Goal: Find contact information

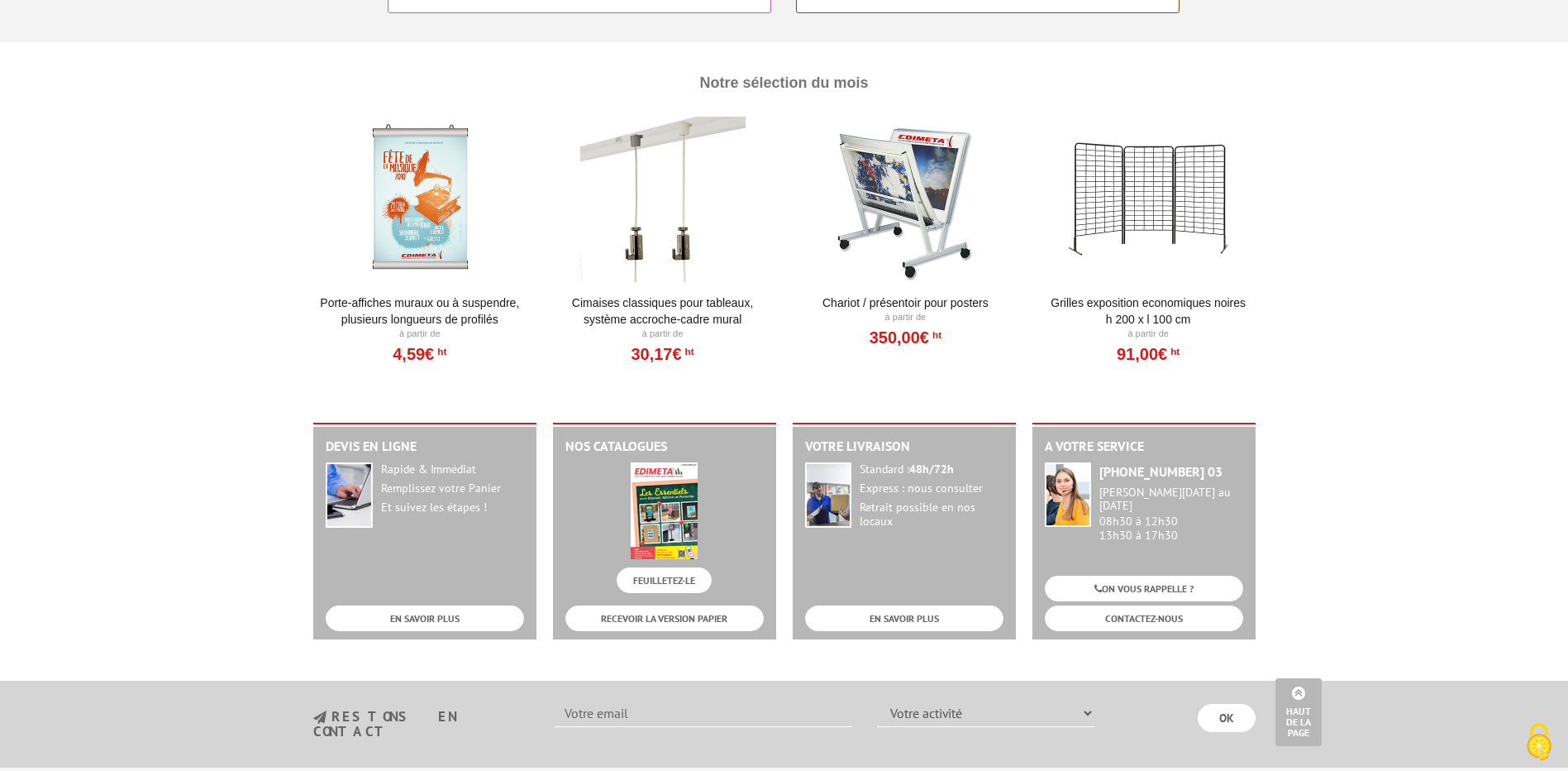
scroll to position [2022, 0]
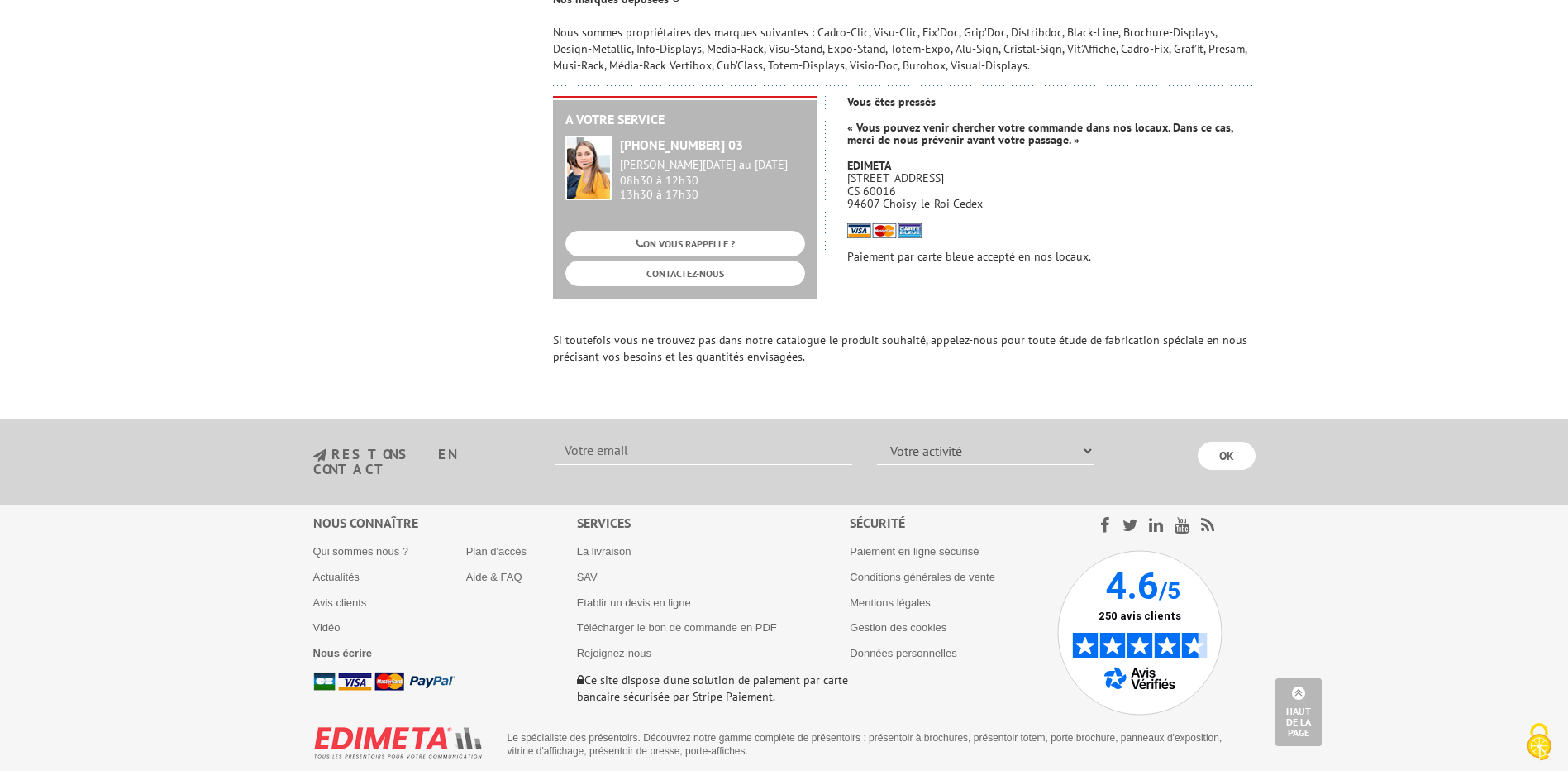
scroll to position [1164, 0]
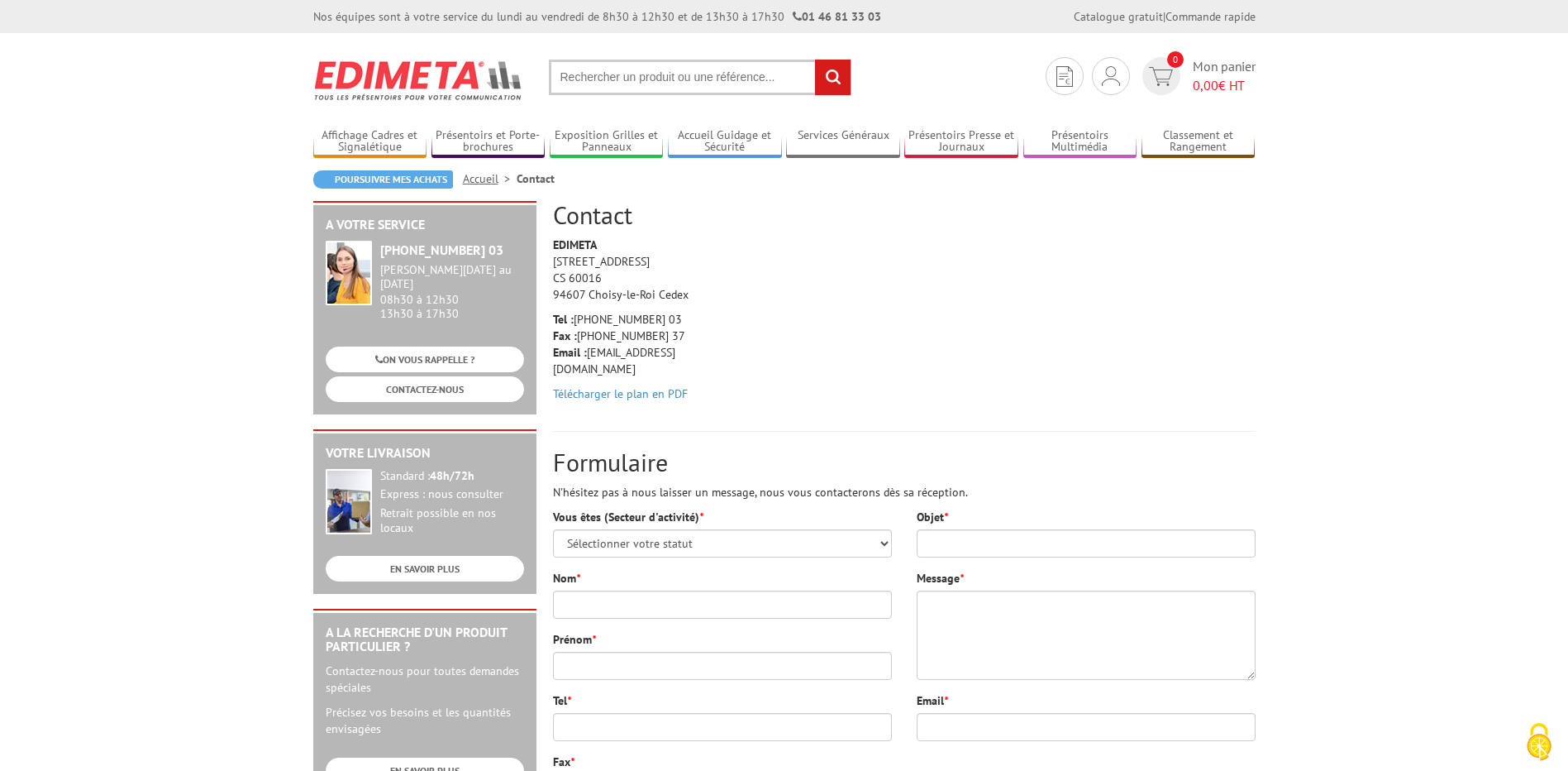
click at [223, 421] on body "Nos équipes sont à votre service du lundi au vendredi de 8h30 à 12h30 et de 13h…" at bounding box center [784, 785] width 1568 height 1570
drag, startPoint x: 588, startPoint y: 356, endPoint x: 673, endPoint y: 356, distance: 85.0
click at [673, 356] on p "Tel : +33 (0)1 46 81 33 03 Fax : +33 (0)1 45 73 24 37 Email : info@edimeta.fr" at bounding box center [631, 344] width 157 height 66
drag, startPoint x: 673, startPoint y: 356, endPoint x: 643, endPoint y: 401, distance: 54.1
click at [643, 401] on div "EDIMETA 10 Rue de la Darse CS 60016 94607 Choisy-le-Roi Cedex Tel : +33 (0)1 46…" at bounding box center [904, 325] width 728 height 178
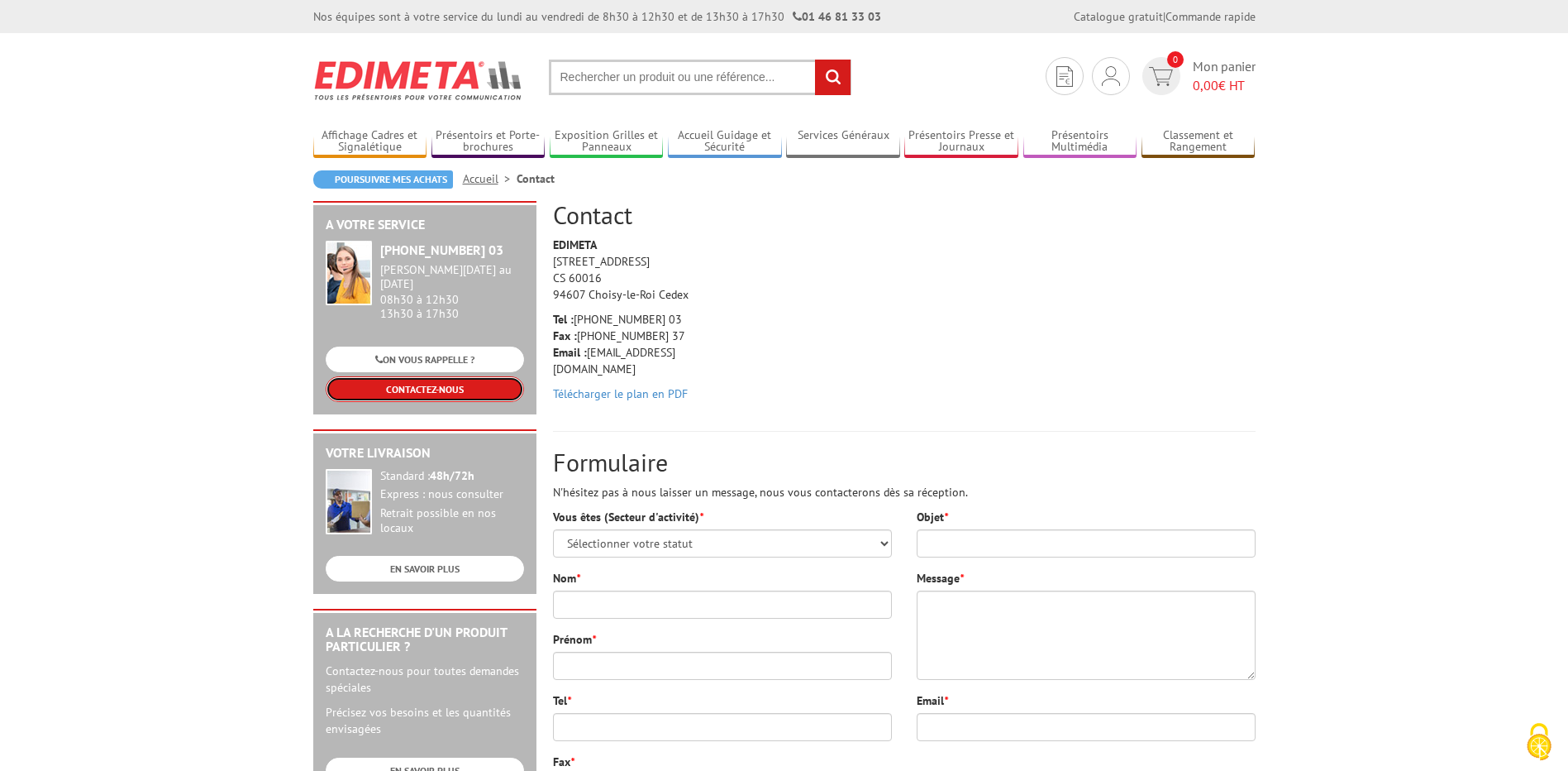
click at [446, 376] on link "CONTACTEZ-NOUS" at bounding box center [424, 389] width 198 height 26
